Goal: Task Accomplishment & Management: Use online tool/utility

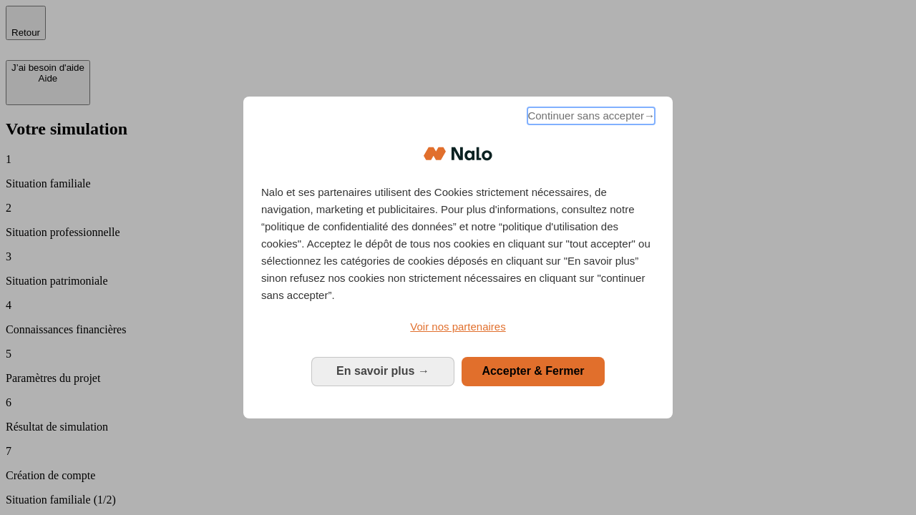
click at [589, 118] on span "Continuer sans accepter →" at bounding box center [590, 115] width 127 height 17
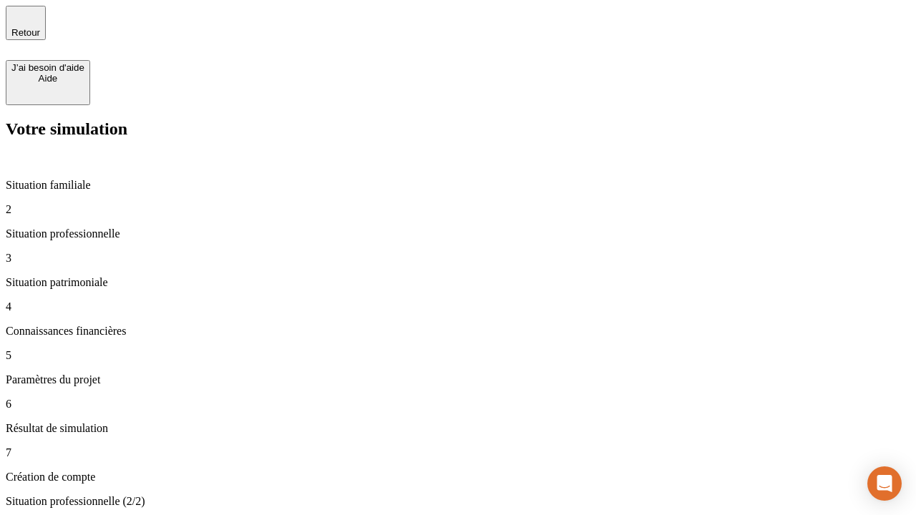
type input "30 000"
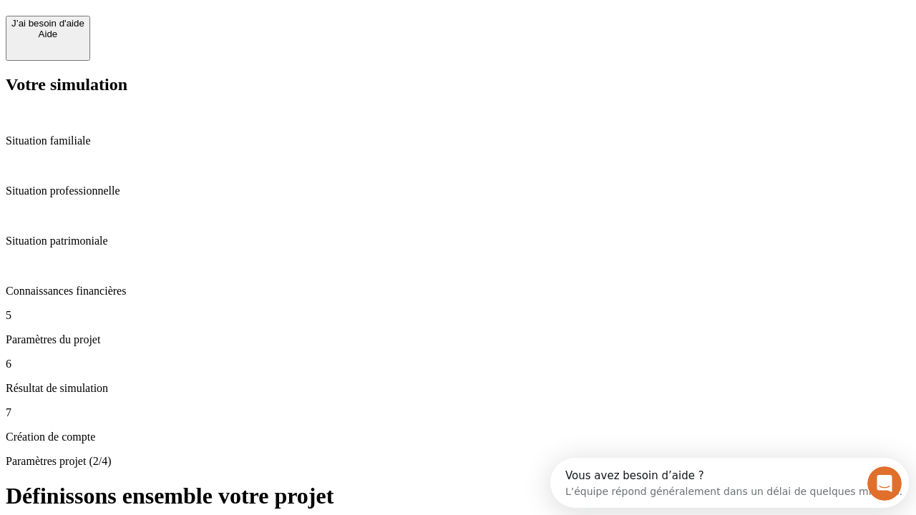
scroll to position [13, 0]
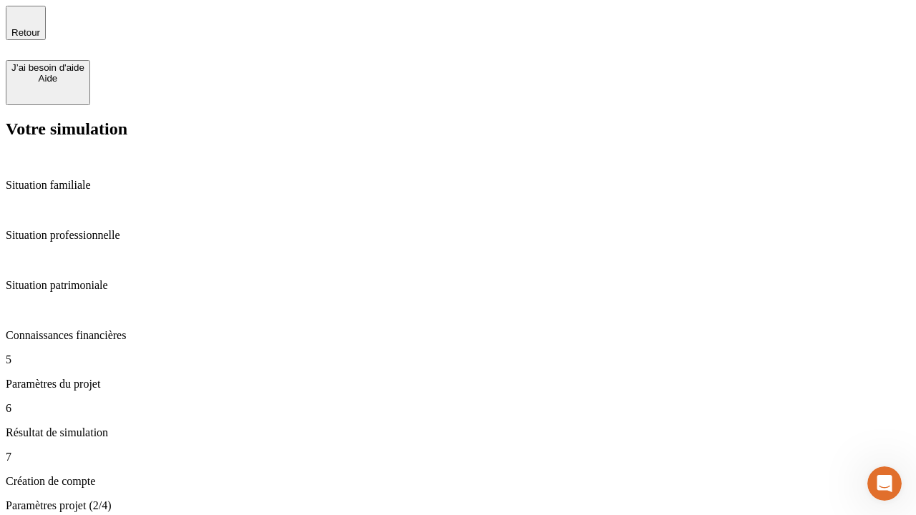
type input "25"
type input "64"
type input "1 000"
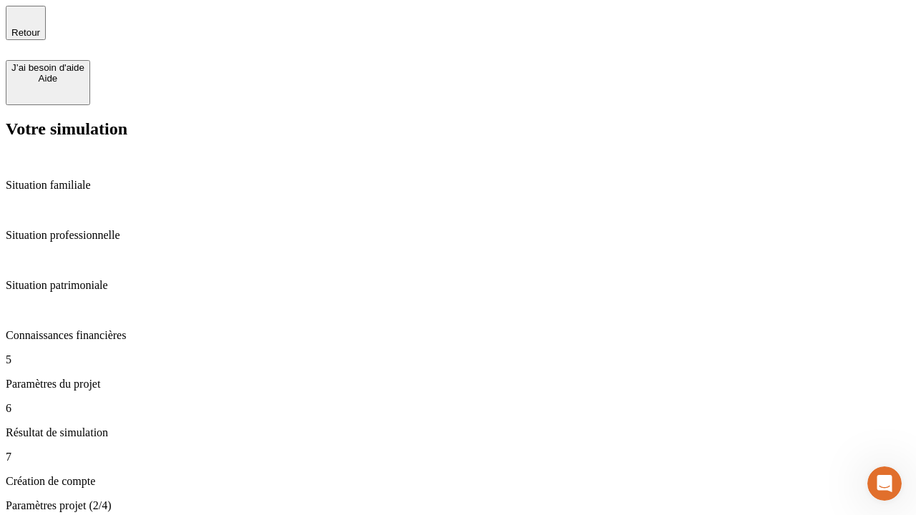
type input "640"
